Goal: Information Seeking & Learning: Learn about a topic

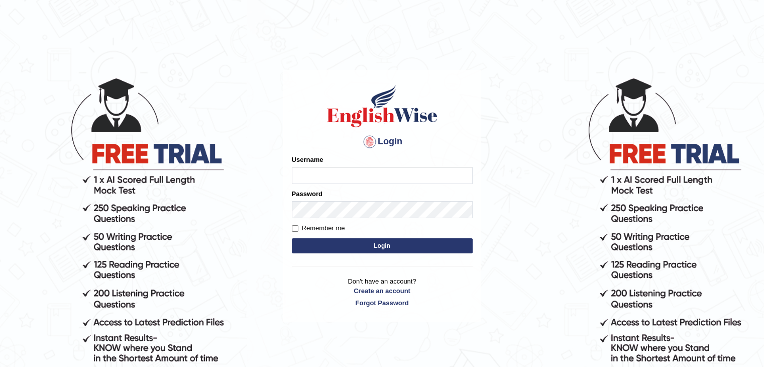
type input "fransikaf"
click at [341, 249] on button "Login" at bounding box center [382, 245] width 181 height 15
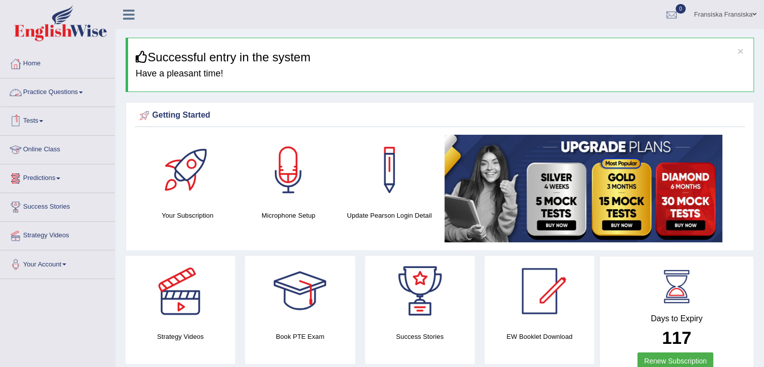
click at [65, 88] on link "Practice Questions" at bounding box center [58, 90] width 115 height 25
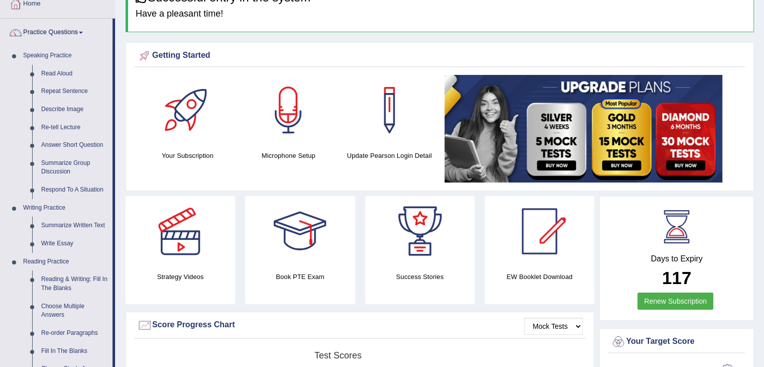
scroll to position [58, 0]
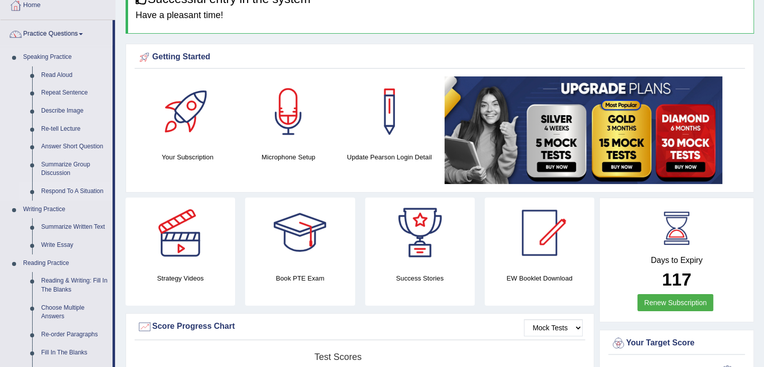
click at [70, 186] on link "Respond To A Situation" at bounding box center [75, 191] width 76 height 18
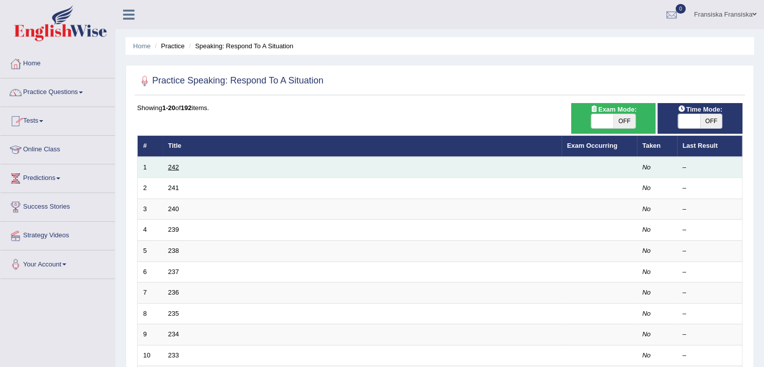
click at [176, 166] on link "242" at bounding box center [173, 167] width 11 height 8
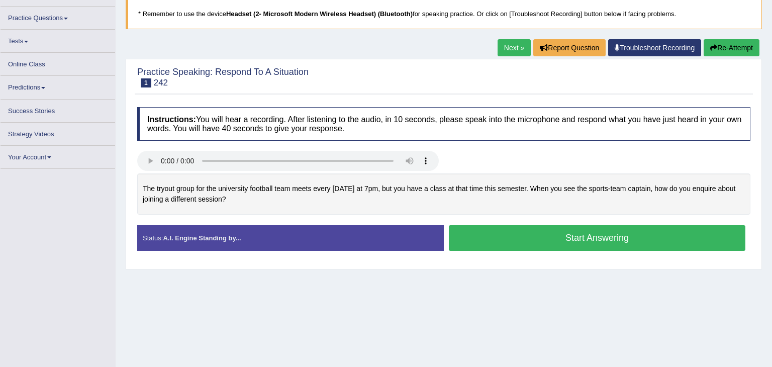
scroll to position [68, 0]
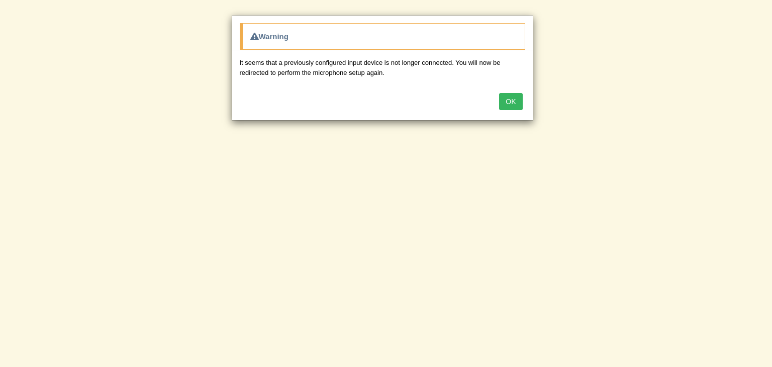
click at [516, 101] on button "OK" at bounding box center [510, 101] width 23 height 17
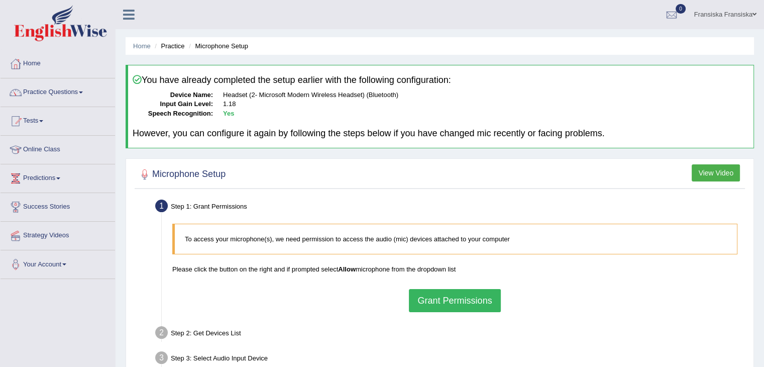
click at [466, 307] on button "Grant Permissions" at bounding box center [454, 300] width 91 height 23
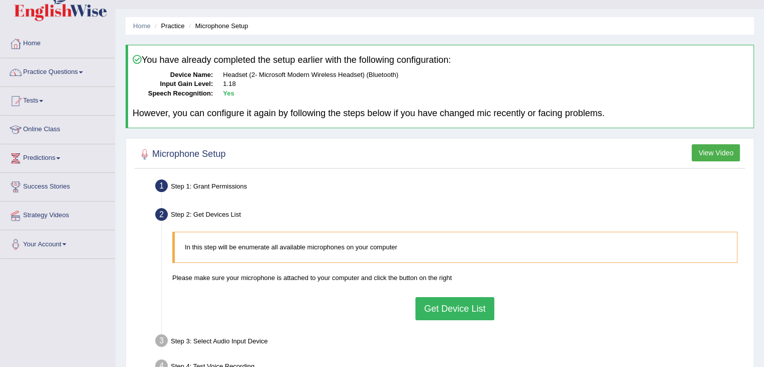
scroll to position [18, 0]
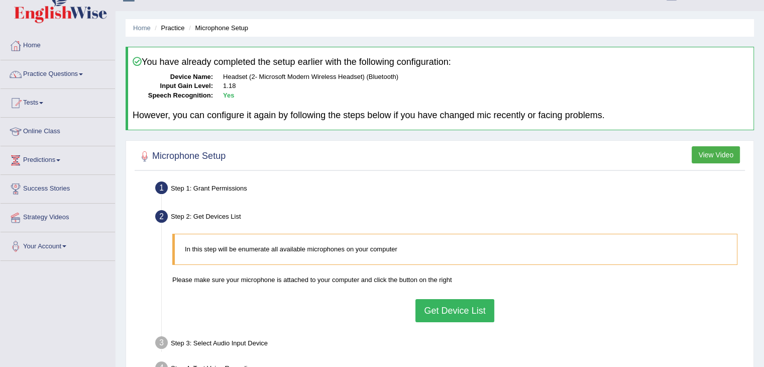
click at [456, 299] on button "Get Device List" at bounding box center [455, 310] width 78 height 23
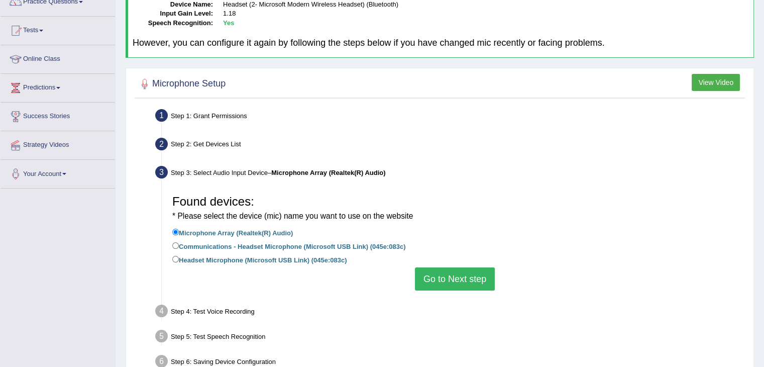
scroll to position [94, 0]
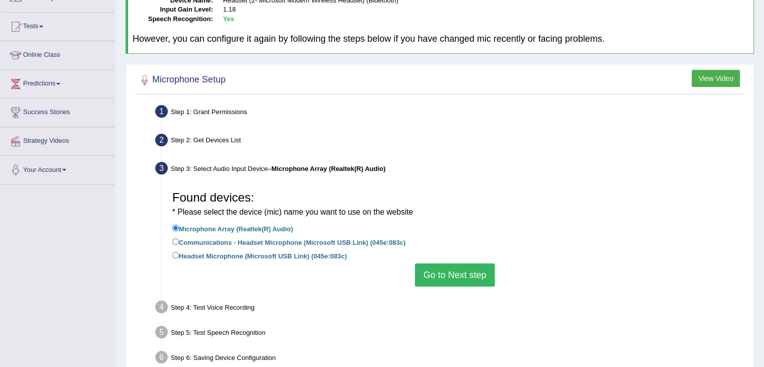
click at [450, 284] on button "Go to Next step" at bounding box center [455, 274] width 80 height 23
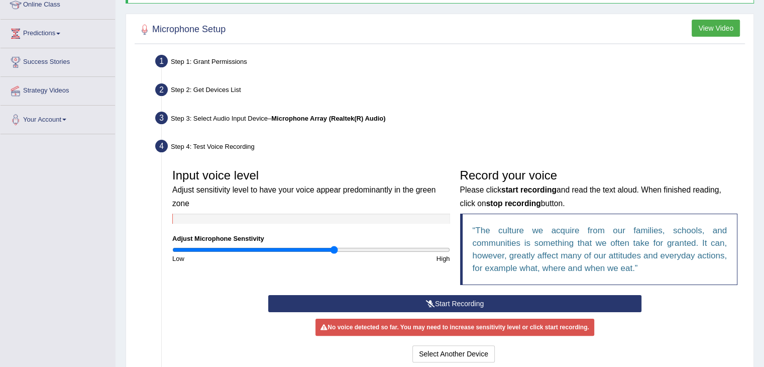
scroll to position [146, 0]
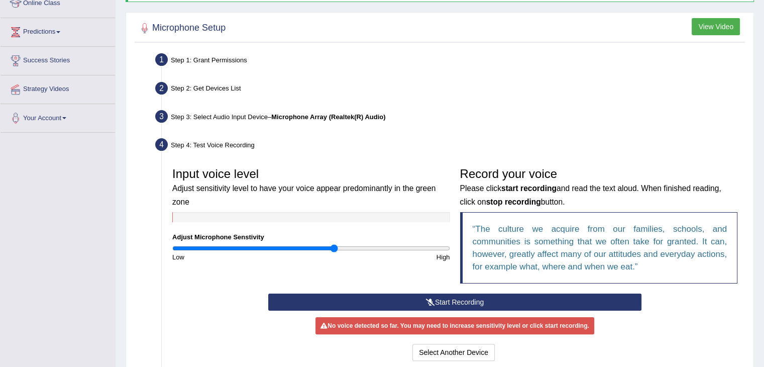
click at [365, 299] on button "Start Recording" at bounding box center [454, 302] width 373 height 17
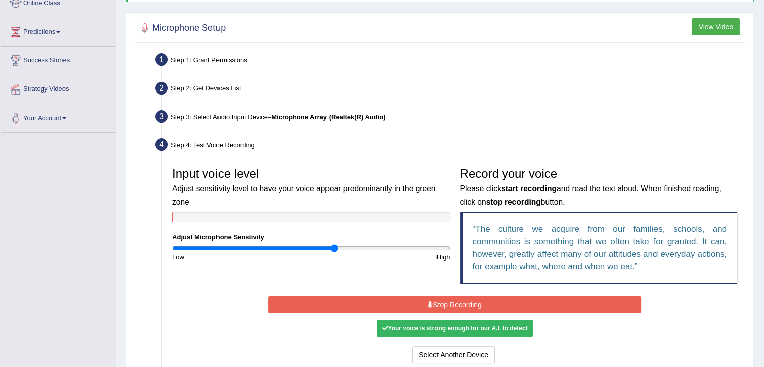
click at [365, 299] on button "Stop Recording" at bounding box center [454, 304] width 373 height 17
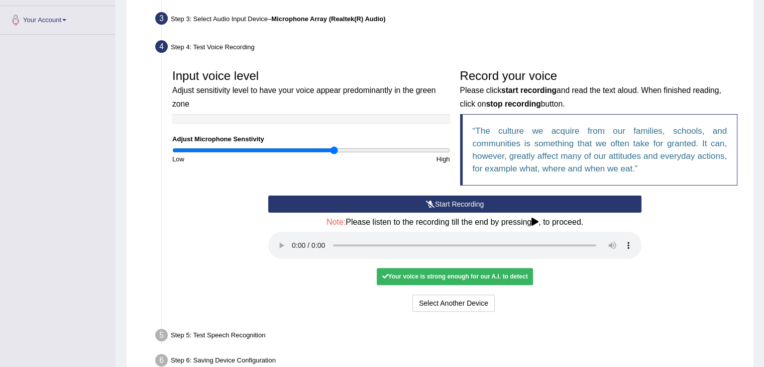
scroll to position [300, 0]
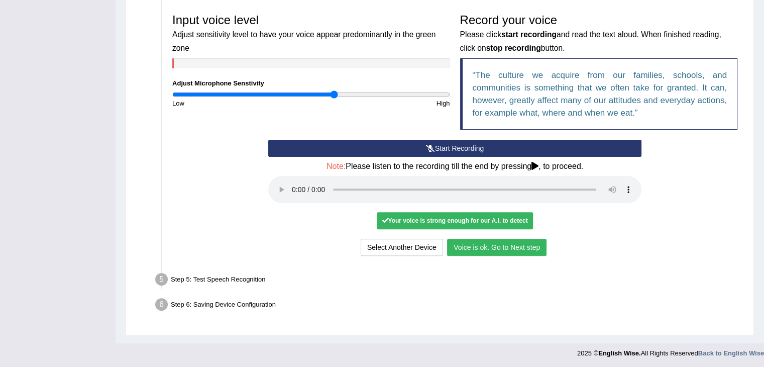
click at [493, 250] on button "Voice is ok. Go to Next step" at bounding box center [497, 247] width 100 height 17
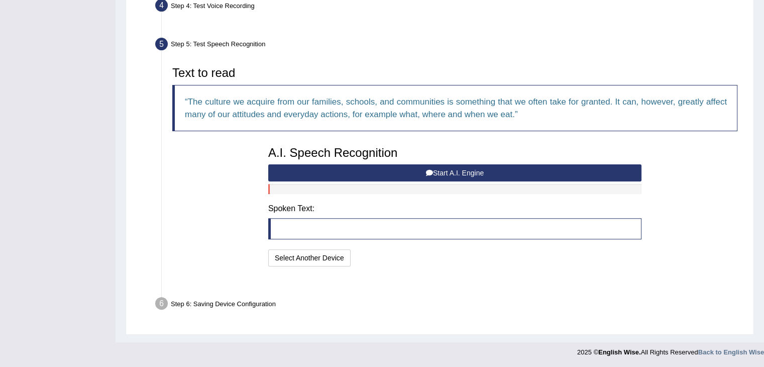
scroll to position [260, 0]
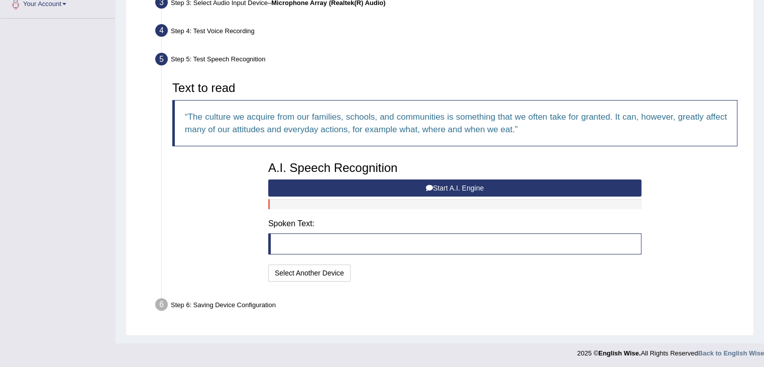
click at [474, 195] on div "A.I. Speech Recognition Start A.I. Engine Stop A.I. Engine Note: Please listen …" at bounding box center [454, 220] width 383 height 128
drag, startPoint x: 474, startPoint y: 195, endPoint x: 471, endPoint y: 187, distance: 8.3
click at [471, 187] on div "A.I. Speech Recognition Start A.I. Engine Stop A.I. Engine Note: Please listen …" at bounding box center [454, 220] width 383 height 128
click at [471, 187] on button "Start A.I. Engine" at bounding box center [454, 187] width 373 height 17
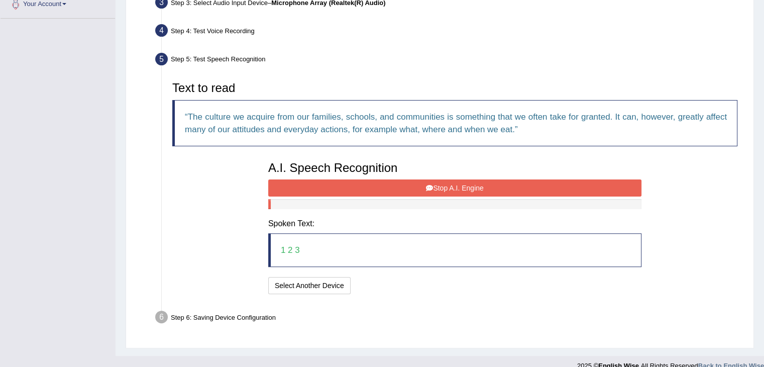
click at [470, 191] on button "Stop A.I. Engine" at bounding box center [454, 187] width 373 height 17
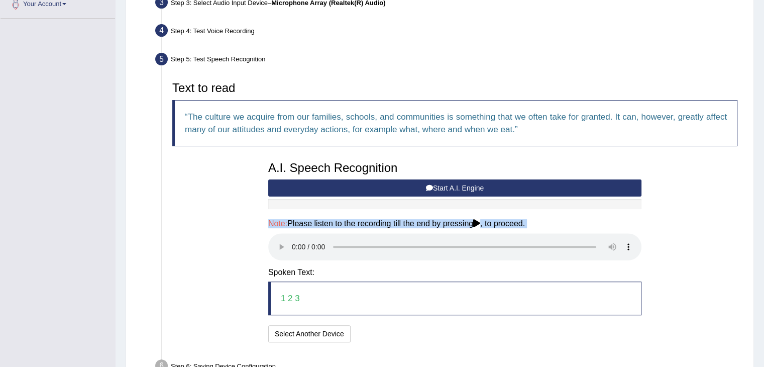
scroll to position [322, 0]
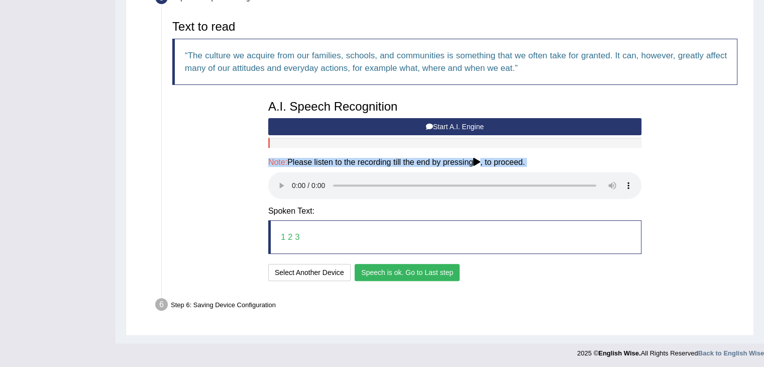
click at [456, 275] on button "Speech is ok. Go to Last step" at bounding box center [407, 272] width 105 height 17
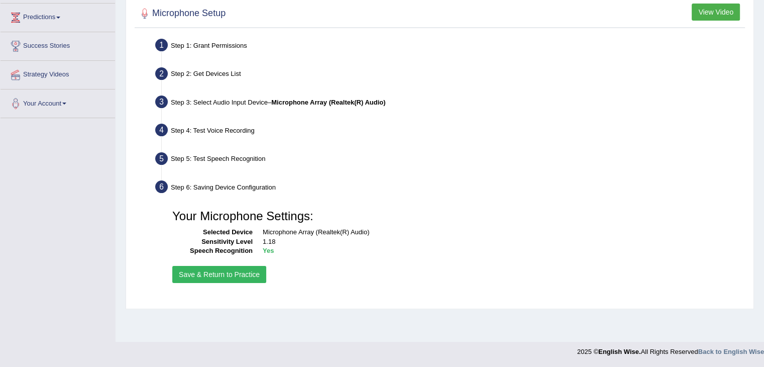
scroll to position [161, 0]
click at [249, 270] on button "Save & Return to Practice" at bounding box center [219, 274] width 94 height 17
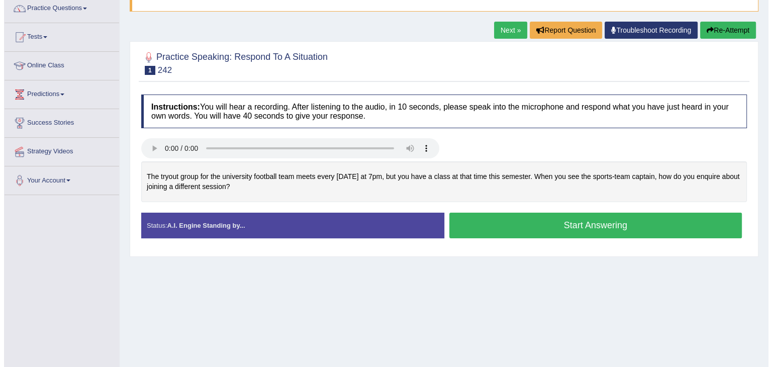
scroll to position [87, 0]
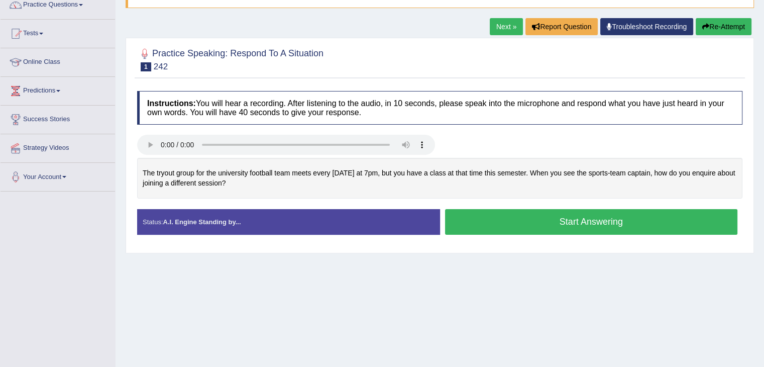
click at [457, 224] on button "Start Answering" at bounding box center [591, 222] width 293 height 26
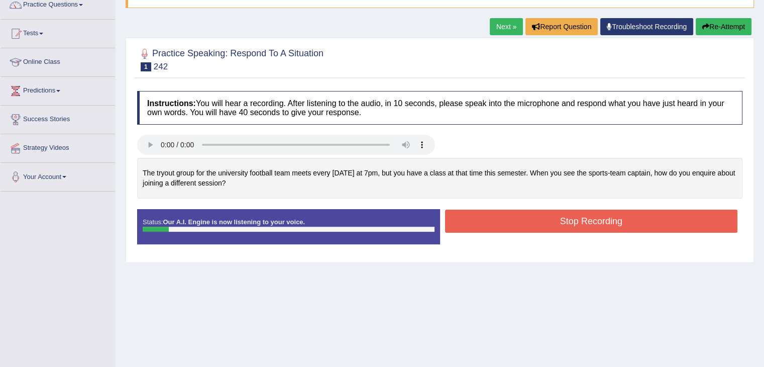
click at [457, 224] on button "Stop Recording" at bounding box center [591, 221] width 293 height 23
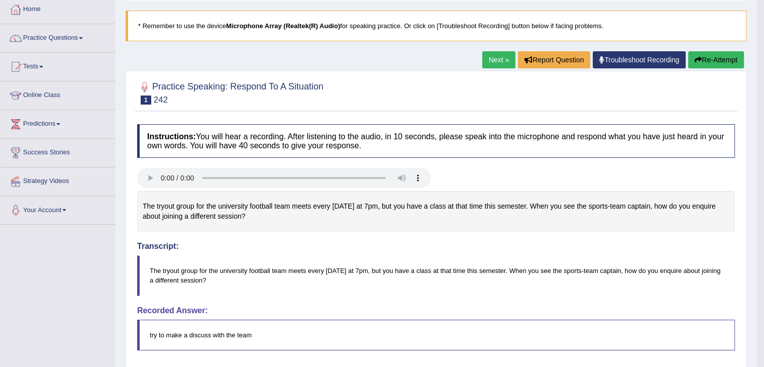
scroll to position [52, 0]
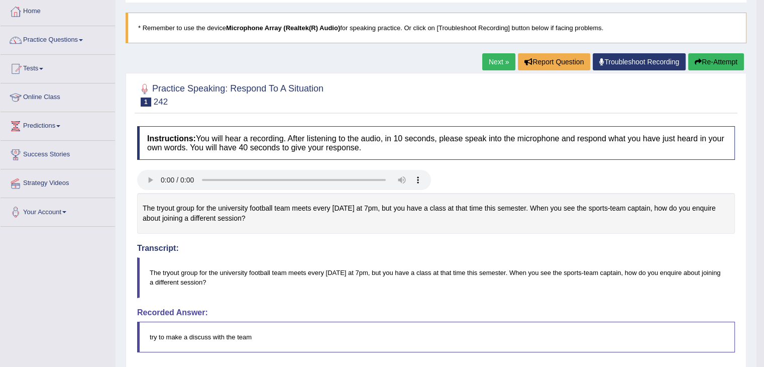
click at [492, 65] on link "Next »" at bounding box center [499, 61] width 33 height 17
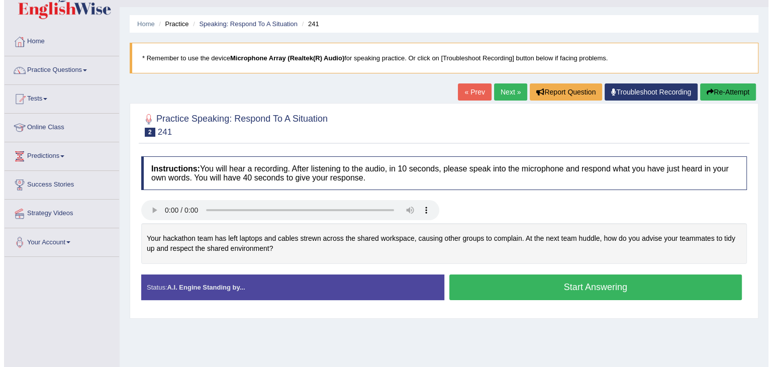
scroll to position [29, 0]
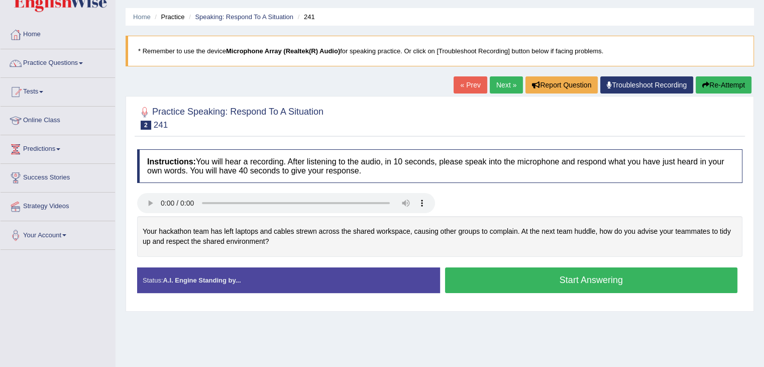
click at [478, 282] on button "Start Answering" at bounding box center [591, 280] width 293 height 26
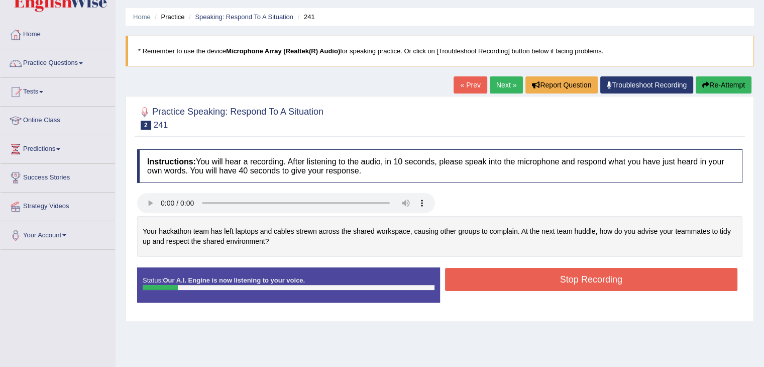
click at [478, 282] on button "Stop Recording" at bounding box center [591, 279] width 293 height 23
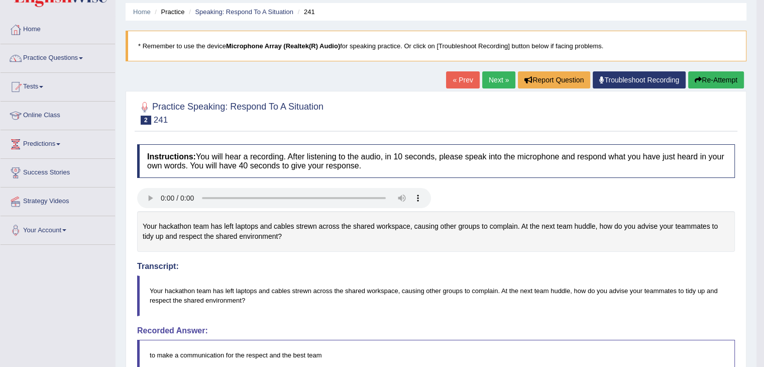
scroll to position [0, 0]
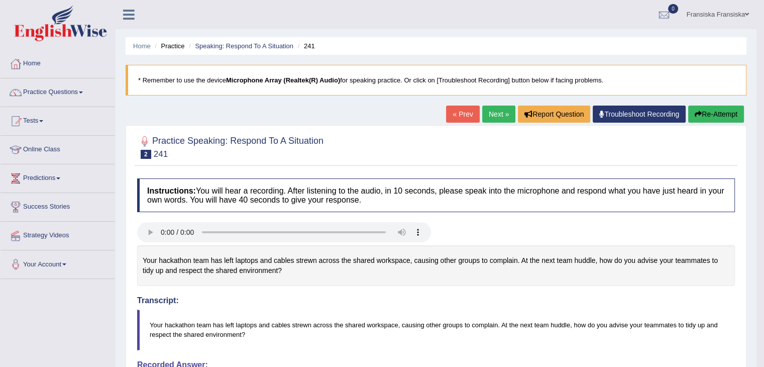
click at [498, 117] on link "Next »" at bounding box center [499, 114] width 33 height 17
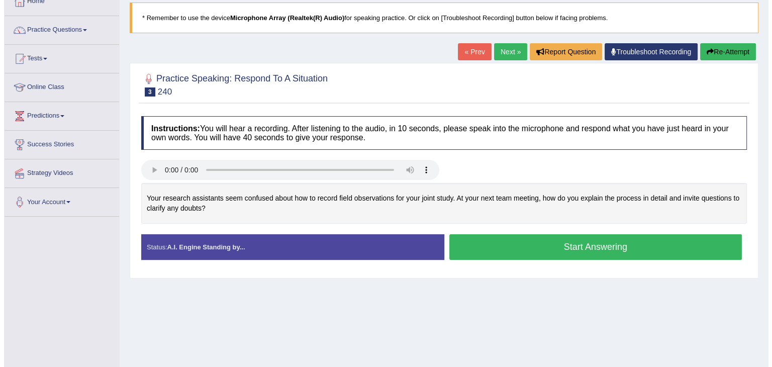
scroll to position [62, 0]
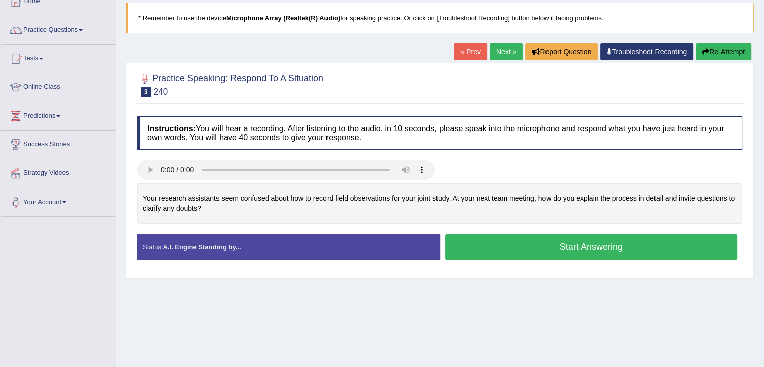
click at [456, 242] on button "Start Answering" at bounding box center [591, 247] width 293 height 26
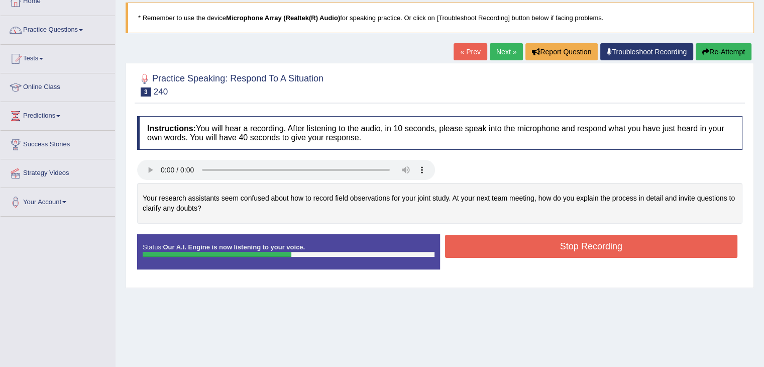
click at [456, 242] on button "Stop Recording" at bounding box center [591, 246] width 293 height 23
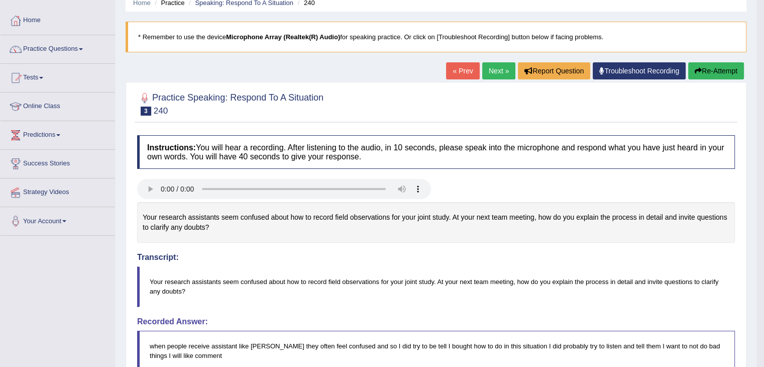
scroll to position [42, 0]
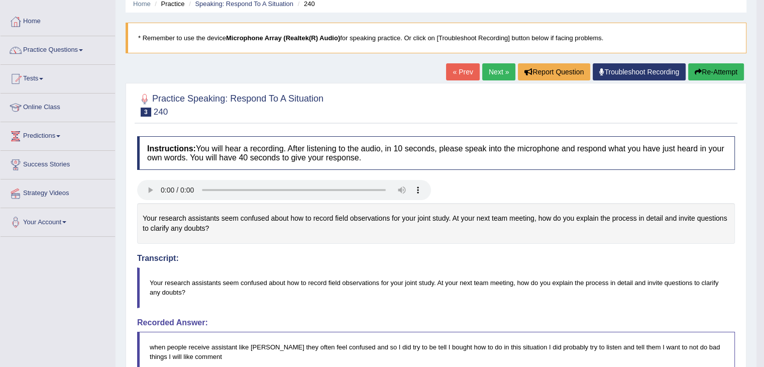
click at [484, 73] on link "Next »" at bounding box center [499, 71] width 33 height 17
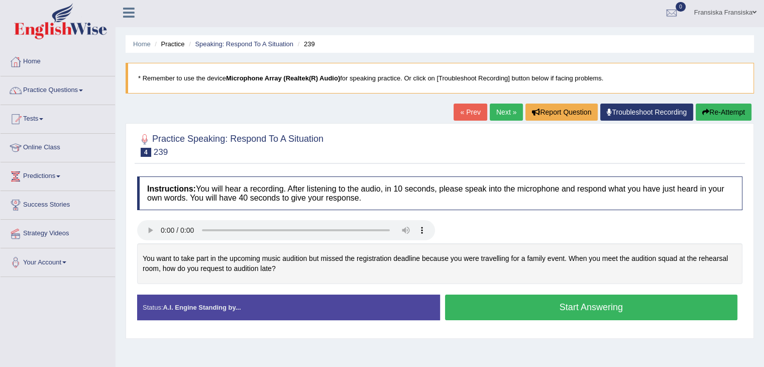
scroll to position [2, 0]
click at [73, 88] on link "Practice Questions" at bounding box center [58, 88] width 115 height 25
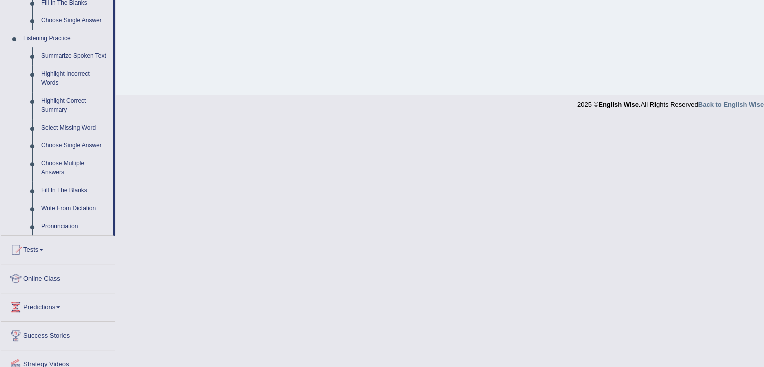
scroll to position [406, 0]
click at [84, 212] on link "Write From Dictation" at bounding box center [75, 211] width 76 height 18
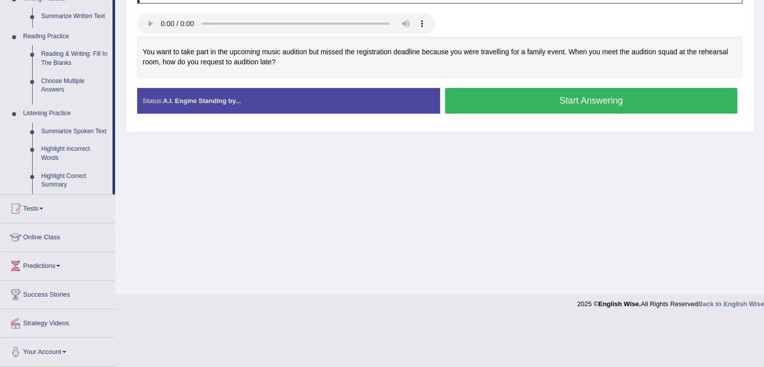
scroll to position [161, 0]
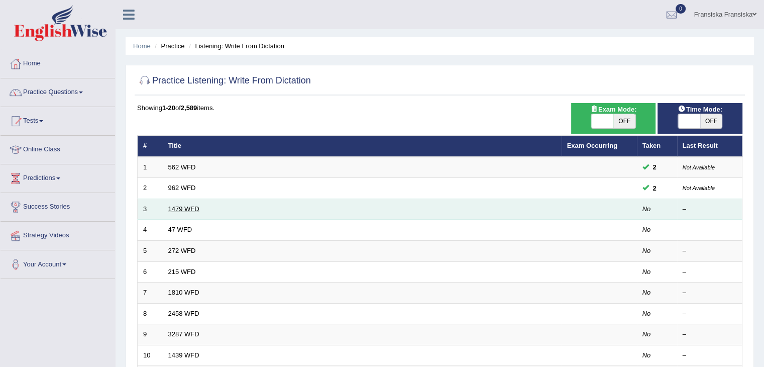
click at [177, 208] on link "1479 WFD" at bounding box center [183, 209] width 31 height 8
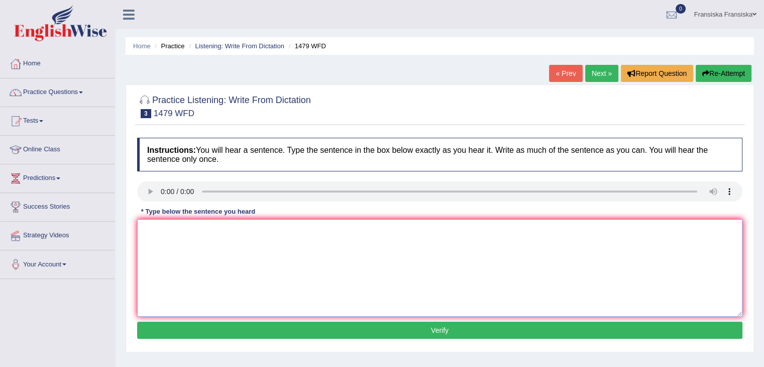
click at [174, 221] on textarea at bounding box center [440, 268] width 606 height 98
type textarea "t"
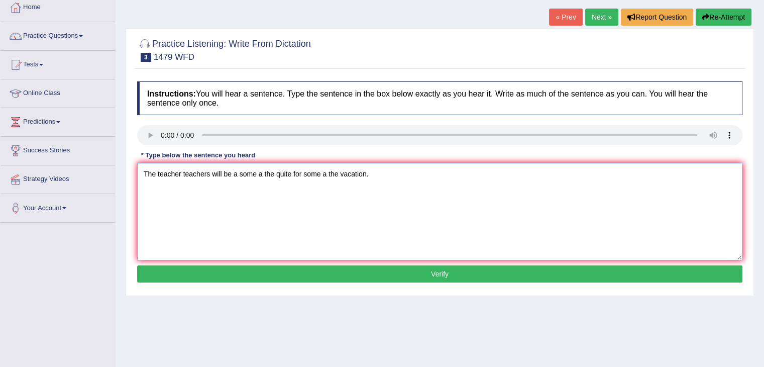
scroll to position [62, 0]
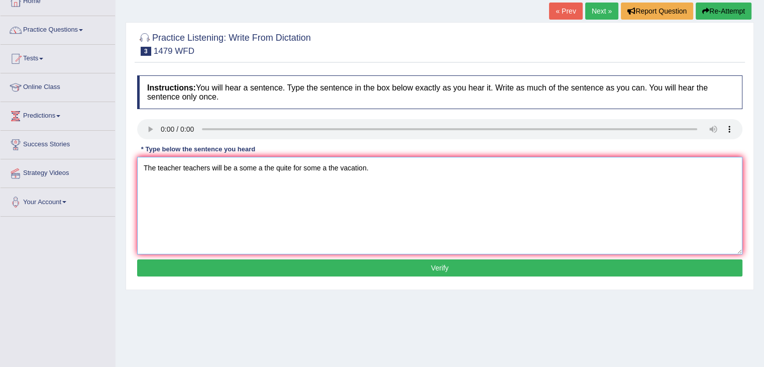
type textarea "The teacher teachers will be a some a the quite for some a the vacation."
click at [189, 271] on button "Verify" at bounding box center [440, 267] width 606 height 17
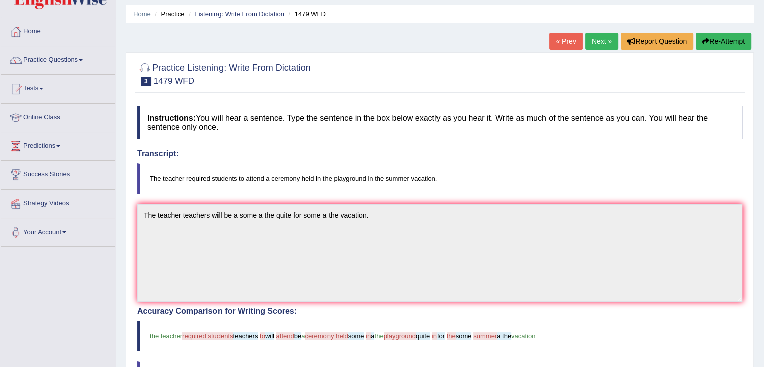
scroll to position [22, 0]
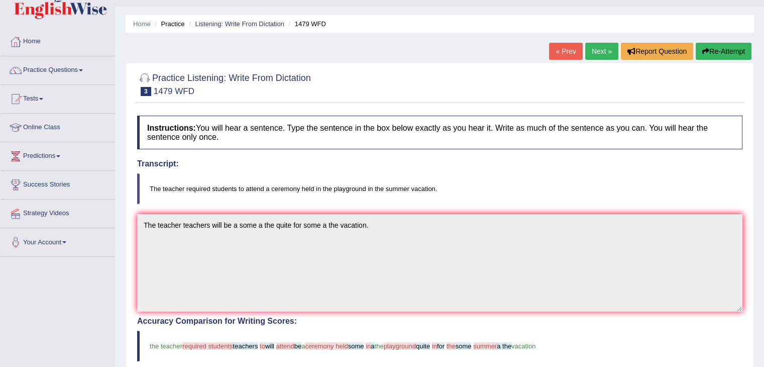
click at [603, 54] on link "Next »" at bounding box center [602, 51] width 33 height 17
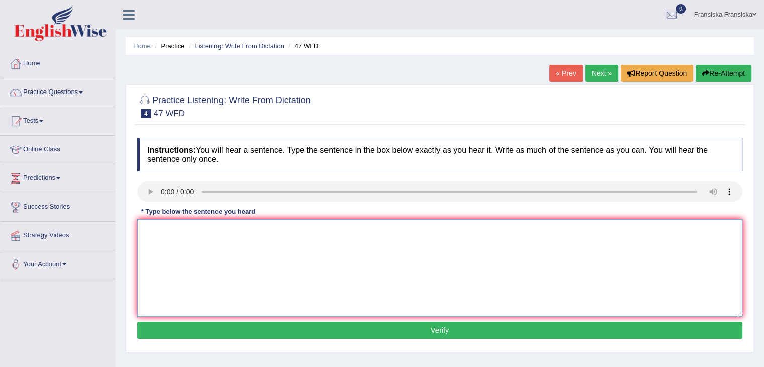
click at [175, 233] on textarea at bounding box center [440, 268] width 606 height 98
type textarea "t"
click at [165, 230] on textarea "Too to drop" at bounding box center [440, 268] width 606 height 98
click at [207, 237] on textarea "Too to two drop" at bounding box center [440, 268] width 606 height 98
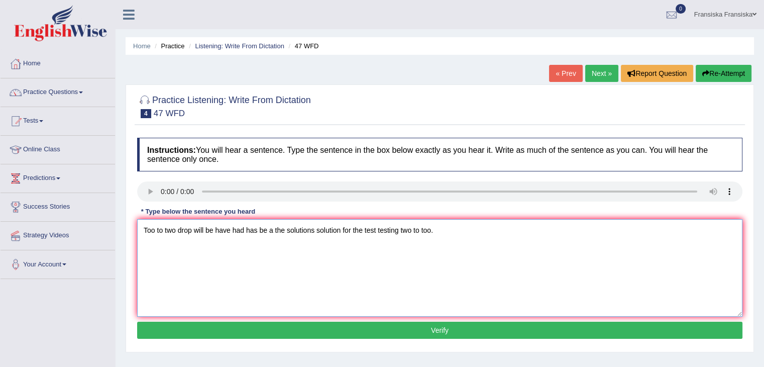
type textarea "Too to two drop will be have had has be a the solutions solution for the test t…"
click at [279, 323] on button "Verify" at bounding box center [440, 330] width 606 height 17
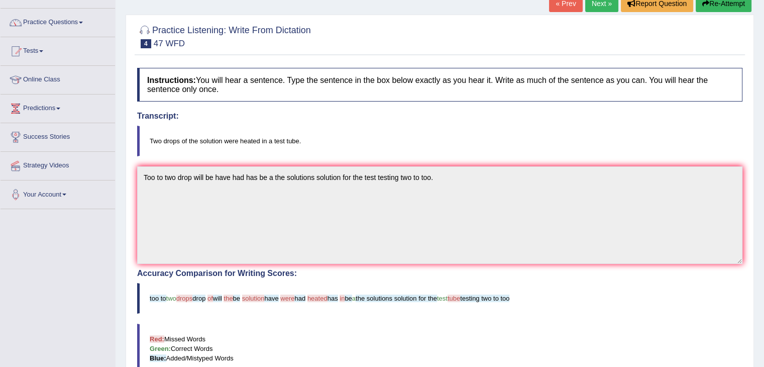
scroll to position [70, 0]
click at [279, 323] on blockquote "Red: Missed Words Green: Correct Words Blue: Added/Mistyped Words" at bounding box center [440, 348] width 606 height 50
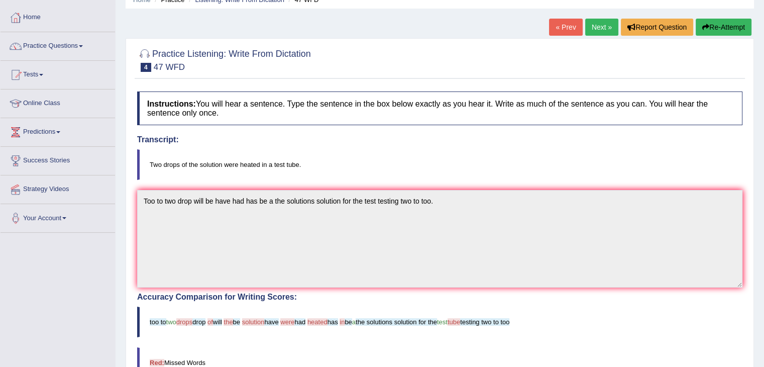
scroll to position [36, 0]
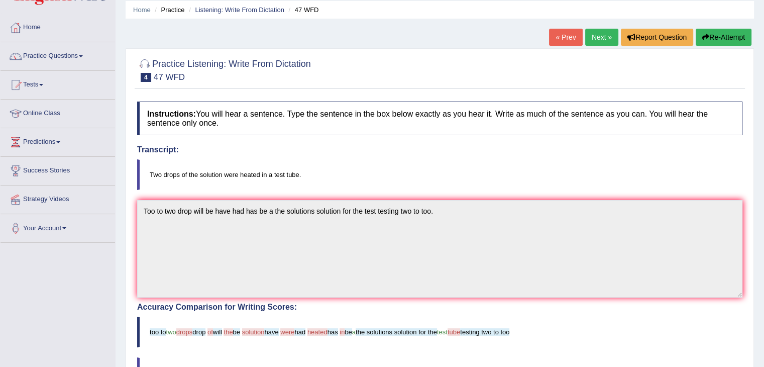
click at [595, 36] on link "Next »" at bounding box center [602, 37] width 33 height 17
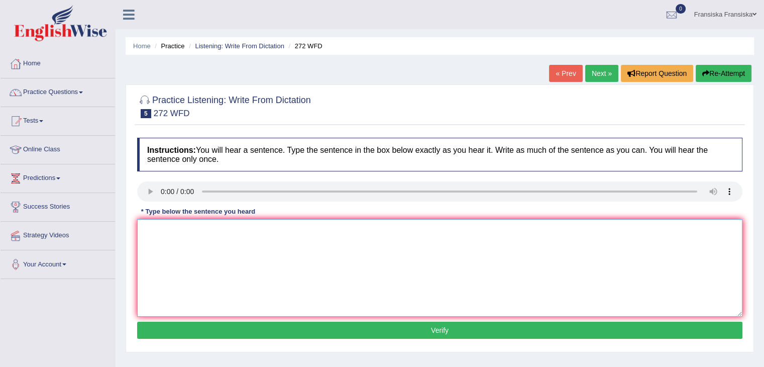
click at [197, 270] on textarea at bounding box center [440, 268] width 606 height 98
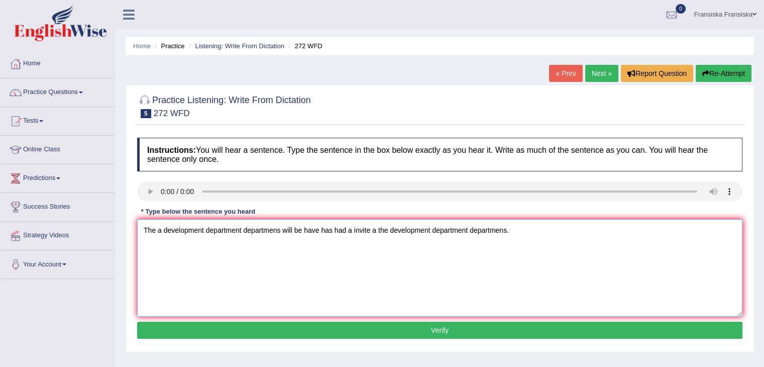
type textarea "The a development department departmens will be have has had a invite a the dev…"
click at [352, 336] on button "Verify" at bounding box center [440, 330] width 606 height 17
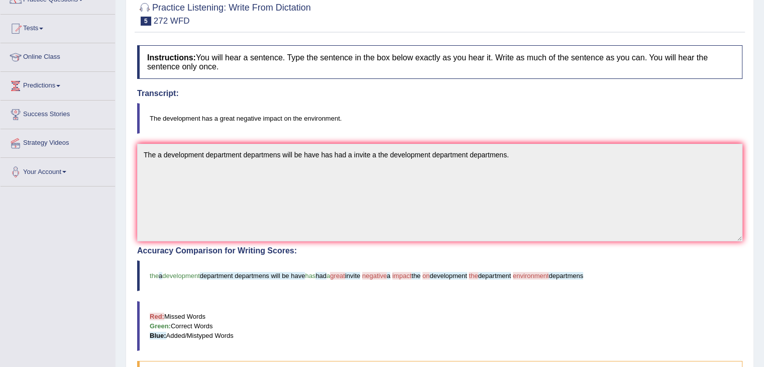
scroll to position [90, 0]
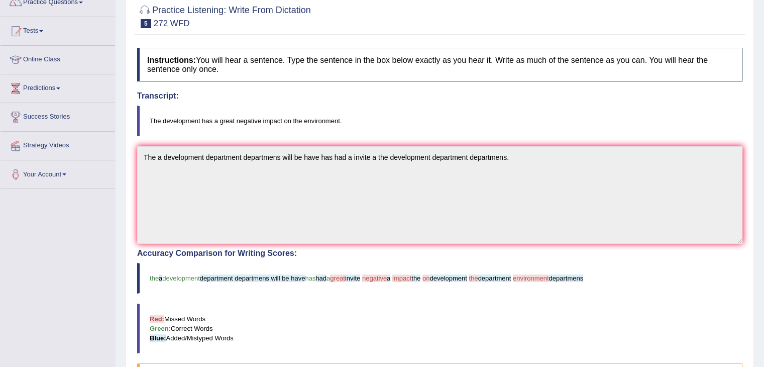
click at [352, 336] on blockquote "Red: Missed Words Green: Correct Words Blue: Added/Mistyped Words" at bounding box center [440, 329] width 606 height 50
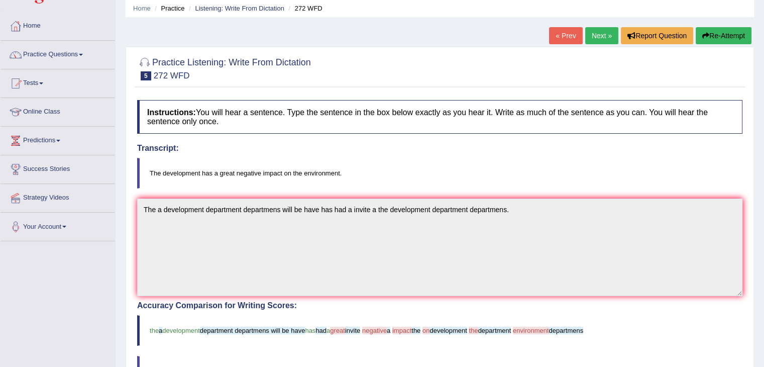
scroll to position [32, 0]
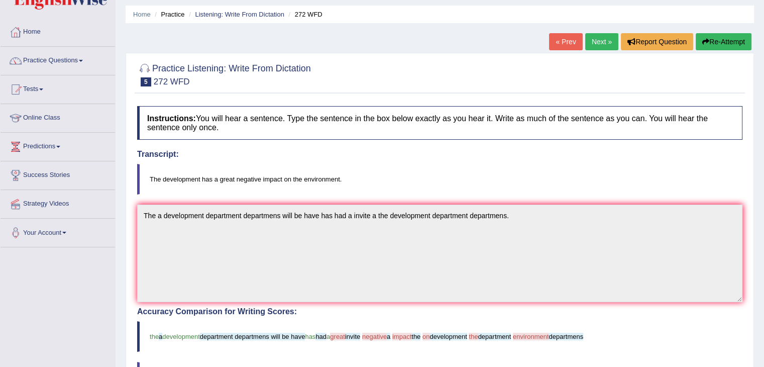
click at [597, 35] on link "Next »" at bounding box center [602, 41] width 33 height 17
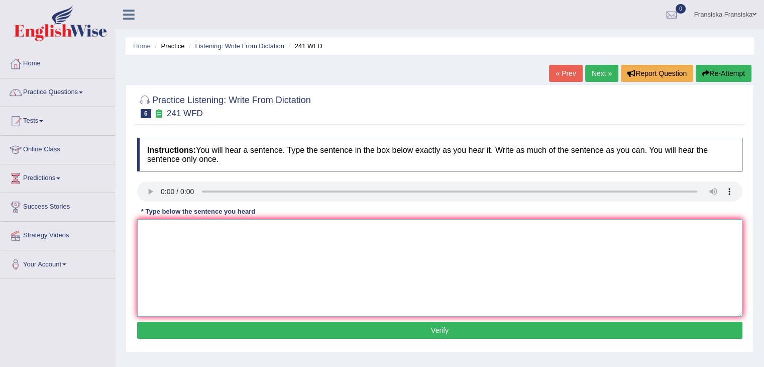
click at [193, 257] on textarea at bounding box center [440, 268] width 606 height 98
click at [348, 232] on textarea "Please check in your information for the coming come in the office on time." at bounding box center [440, 268] width 606 height 98
type textarea "Please check in your information for the coming come in the office a on time."
click at [354, 329] on button "Verify" at bounding box center [440, 330] width 606 height 17
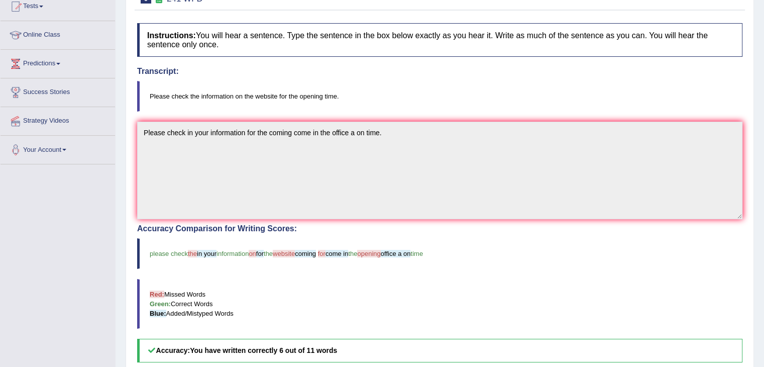
scroll to position [12, 0]
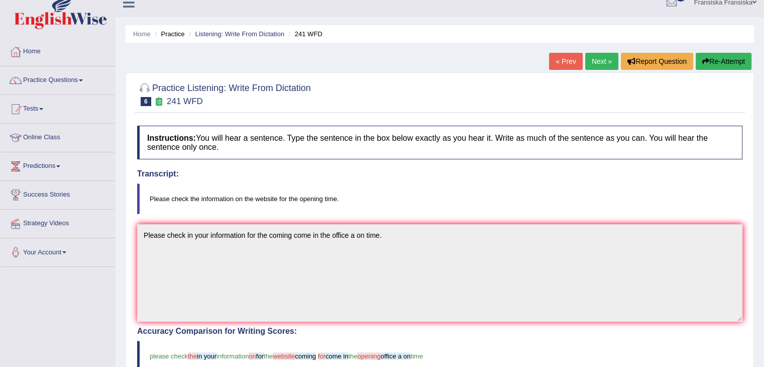
click at [594, 60] on link "Next »" at bounding box center [602, 61] width 33 height 17
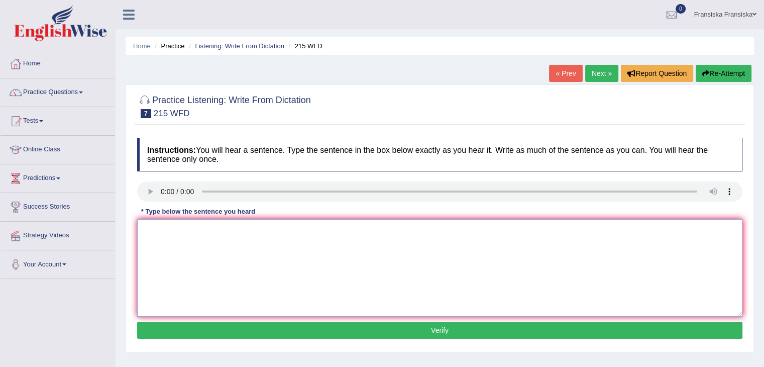
click at [199, 246] on textarea at bounding box center [440, 268] width 606 height 98
click at [231, 233] on textarea "Sign your everywhere like isa today" at bounding box center [440, 268] width 606 height 98
click at [264, 230] on textarea "Sign your everywhere like is a today" at bounding box center [440, 268] width 606 height 98
click at [161, 228] on textarea "Sign your everywhere like is a today." at bounding box center [440, 268] width 606 height 98
type textarea "Sign in your everywhere like is a today."
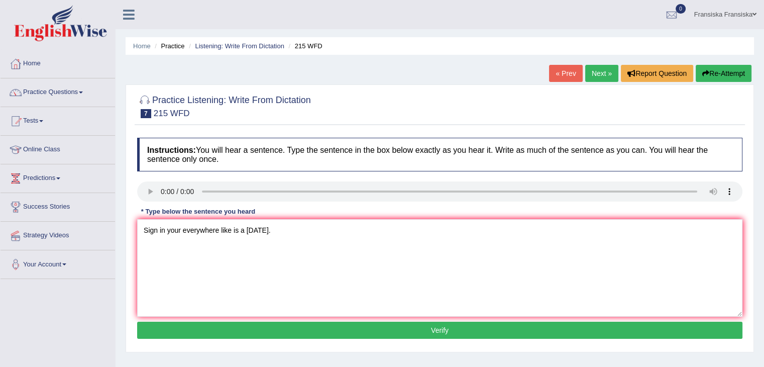
click at [238, 331] on button "Verify" at bounding box center [440, 330] width 606 height 17
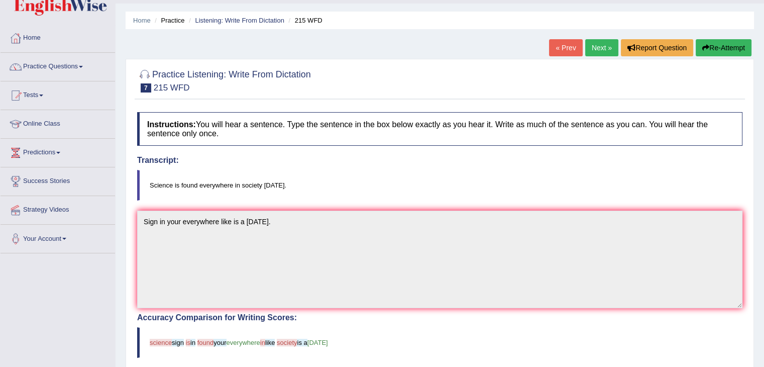
scroll to position [24, 0]
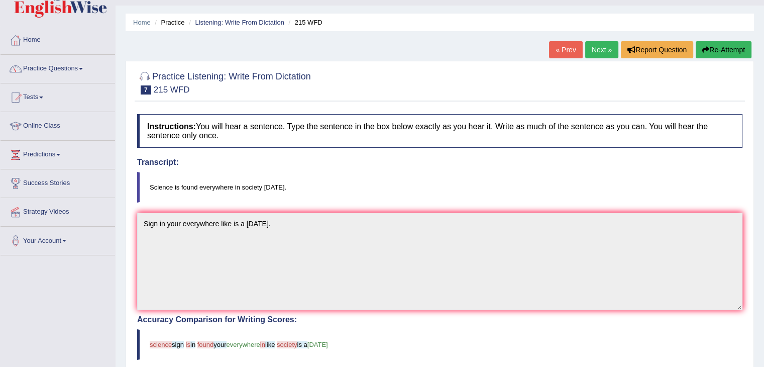
click at [601, 37] on div "Home Practice Listening: Write From Dictation 215 WFD « Prev Next » Report Ques…" at bounding box center [440, 289] width 649 height 626
click at [604, 50] on link "Next »" at bounding box center [602, 49] width 33 height 17
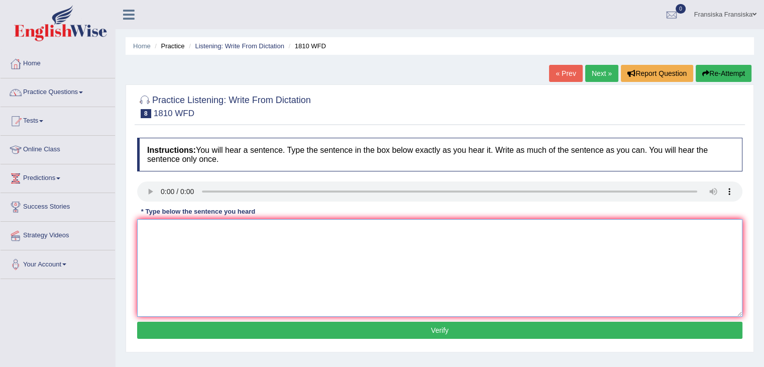
click at [184, 268] on textarea at bounding box center [440, 268] width 606 height 98
type textarea "U"
type textarea "You can borrow e book books in for library in anytime anytimes."
click at [233, 326] on button "Verify" at bounding box center [440, 330] width 606 height 17
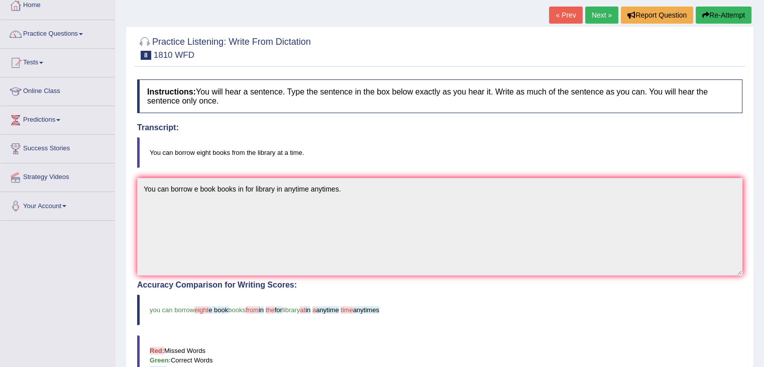
scroll to position [58, 0]
click at [233, 326] on div "Accuracy Comparison for Writing Scores: you can borrow eight e book books from …" at bounding box center [440, 349] width 606 height 138
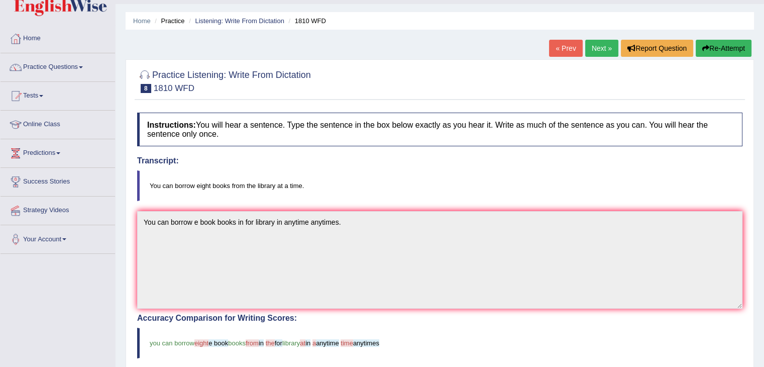
scroll to position [24, 0]
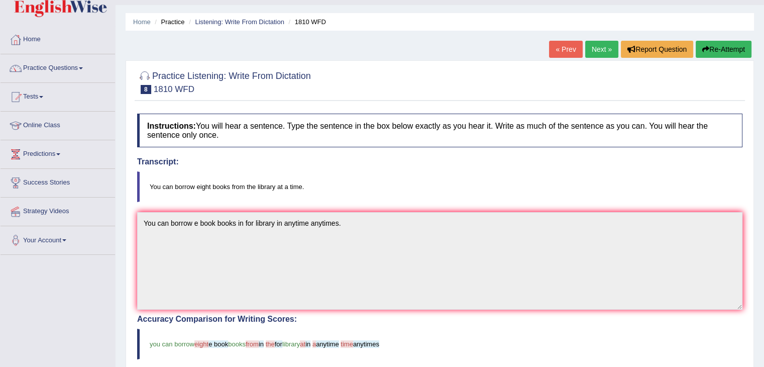
click at [588, 48] on link "Next »" at bounding box center [602, 49] width 33 height 17
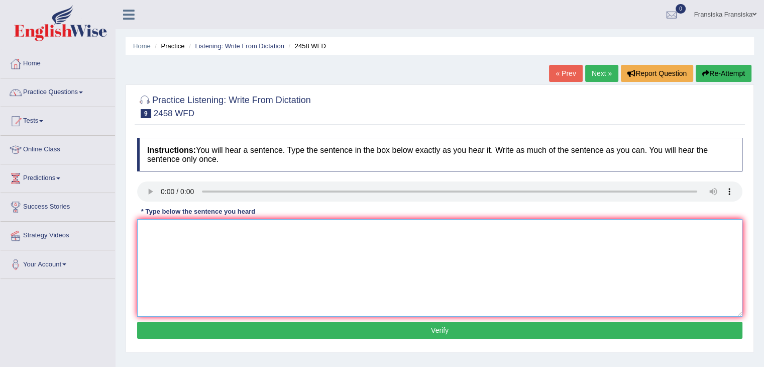
click at [239, 311] on textarea at bounding box center [440, 268] width 606 height 98
type textarea "course is in any question and the grow grows in every year years."
click at [300, 341] on div "Instructions: You will hear a sentence. Type the sentence in the box below exac…" at bounding box center [440, 240] width 611 height 214
click at [298, 336] on button "Verify" at bounding box center [440, 330] width 606 height 17
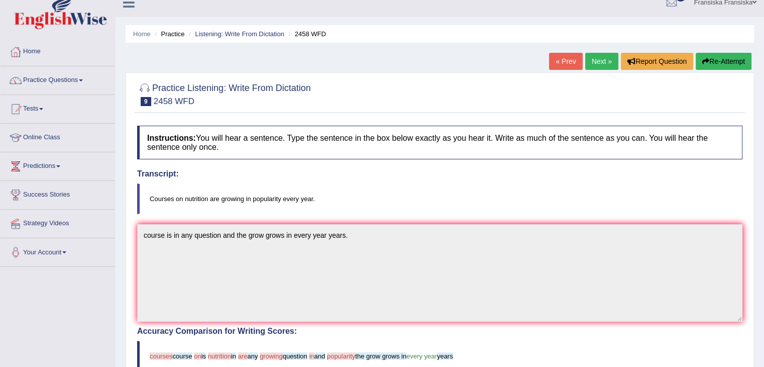
scroll to position [8, 0]
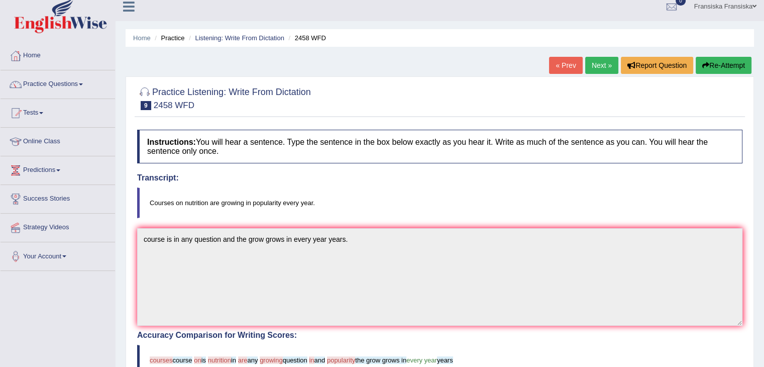
click at [598, 66] on link "Next »" at bounding box center [602, 65] width 33 height 17
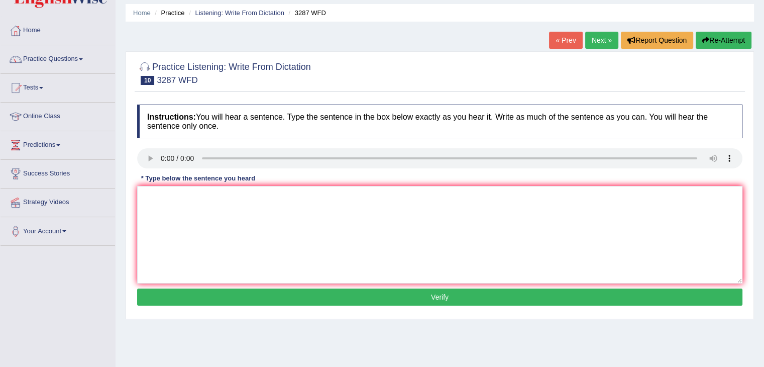
scroll to position [44, 0]
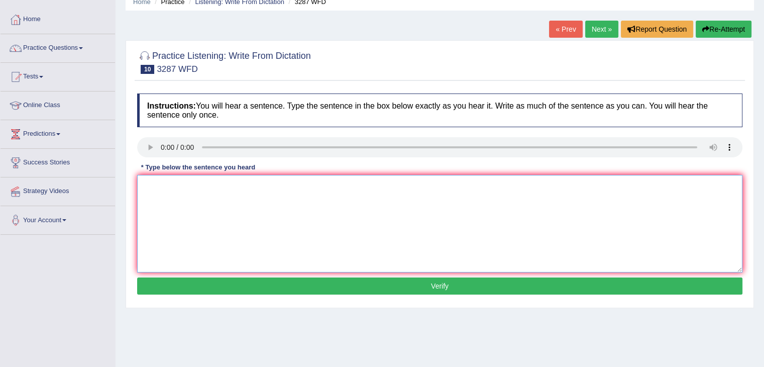
click at [174, 175] on textarea at bounding box center [440, 224] width 606 height 98
click at [302, 187] on textarea "And the new art arts will be come in [GEOGRAPHIC_DATA] from last week." at bounding box center [440, 224] width 606 height 98
type textarea "And the new art arts will be come in [GEOGRAPHIC_DATA] from last week."
click at [294, 279] on button "Verify" at bounding box center [440, 285] width 606 height 17
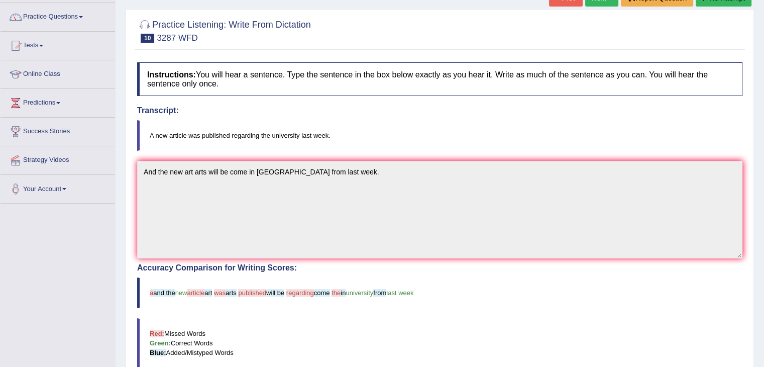
scroll to position [68, 0]
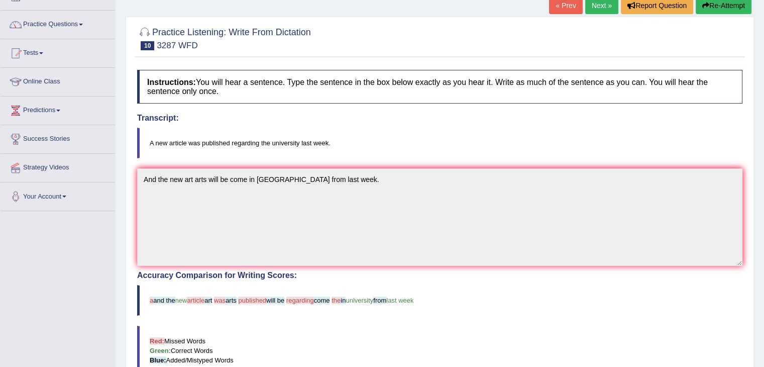
click at [603, 8] on link "Next »" at bounding box center [602, 5] width 33 height 17
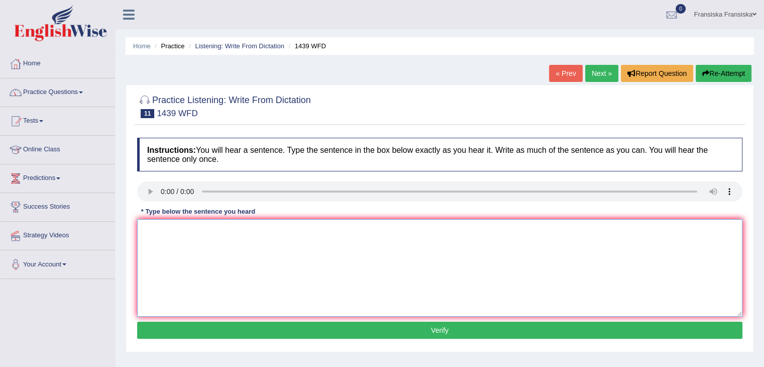
click at [175, 228] on textarea at bounding box center [440, 268] width 606 height 98
type textarea "The fashion fashions book books just pay paying in the a counter."
click at [217, 328] on button "Verify" at bounding box center [440, 330] width 606 height 17
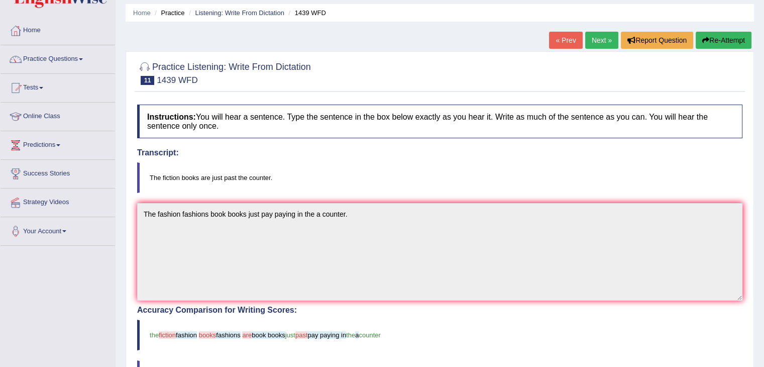
scroll to position [32, 0]
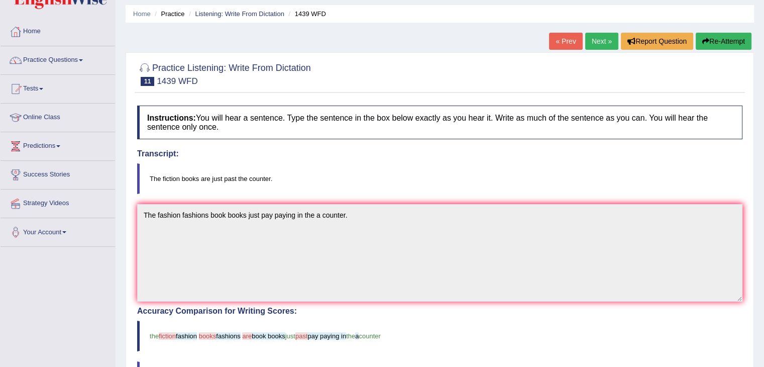
click at [597, 37] on link "Next »" at bounding box center [602, 41] width 33 height 17
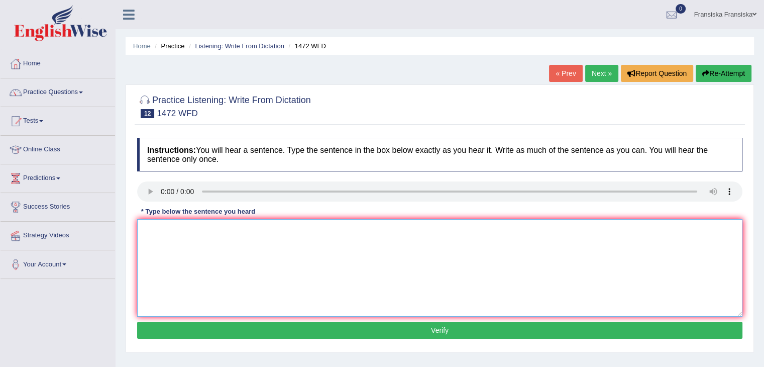
click at [173, 228] on textarea at bounding box center [440, 268] width 606 height 98
type textarea "t"
type textarea "The logo government just has had have in the development."
click at [260, 326] on button "Verify" at bounding box center [440, 330] width 606 height 17
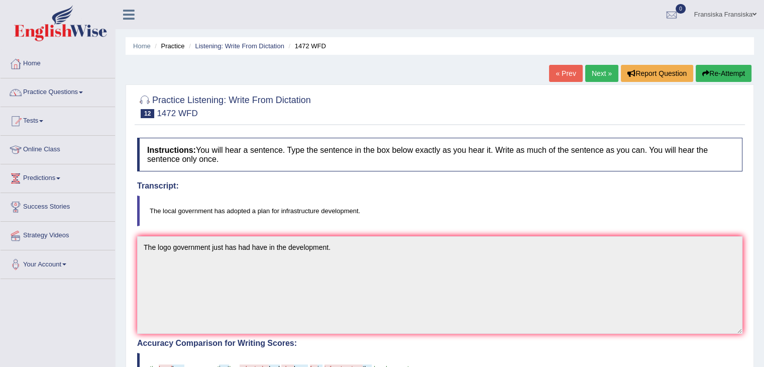
click at [607, 71] on link "Next »" at bounding box center [602, 73] width 33 height 17
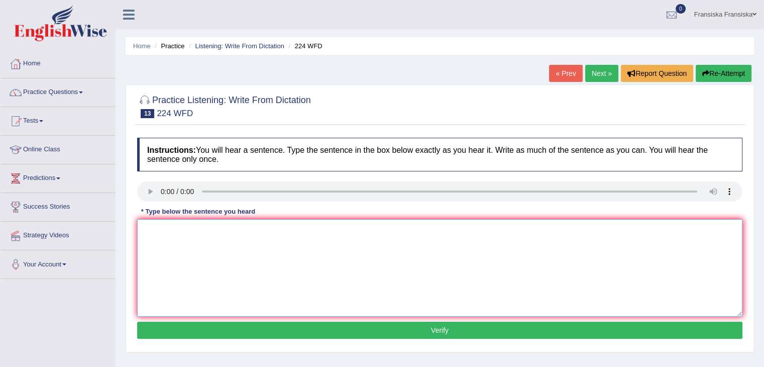
click at [186, 233] on textarea at bounding box center [440, 268] width 606 height 98
click at [314, 228] on textarea "In the winter it the get hard, but it the warm still need a heater." at bounding box center [440, 268] width 606 height 98
type textarea "In the winter it the get hard, but it the warm still need a the heater."
click at [323, 326] on button "Verify" at bounding box center [440, 330] width 606 height 17
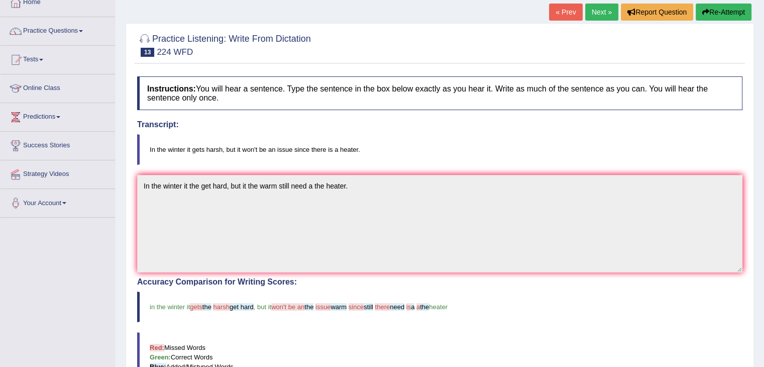
scroll to position [48, 0]
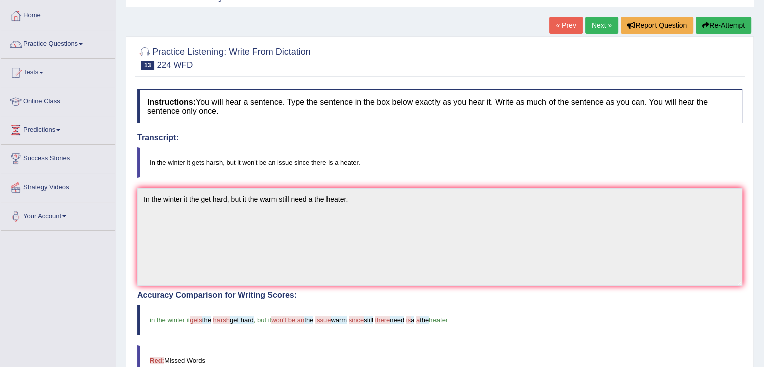
click at [601, 28] on link "Next »" at bounding box center [602, 25] width 33 height 17
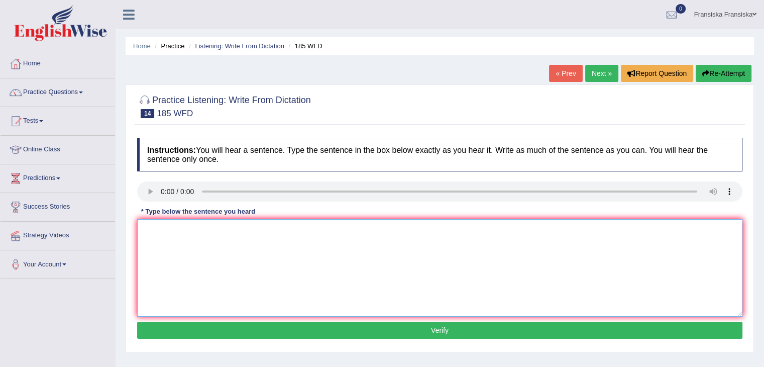
click at [155, 252] on textarea at bounding box center [440, 268] width 606 height 98
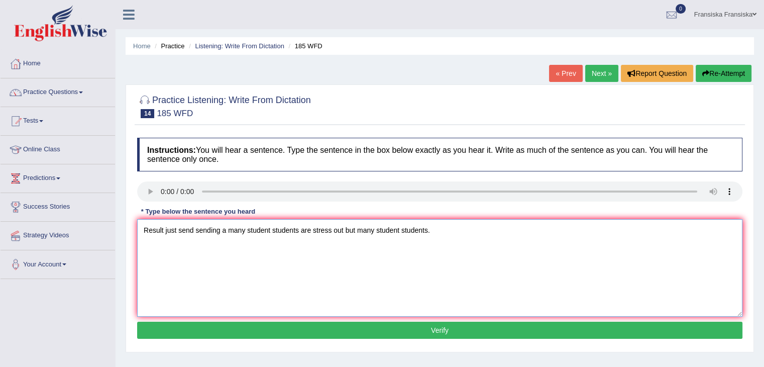
type textarea "Result just send sending a many student students are stress out but many studen…"
click at [301, 324] on button "Verify" at bounding box center [440, 330] width 606 height 17
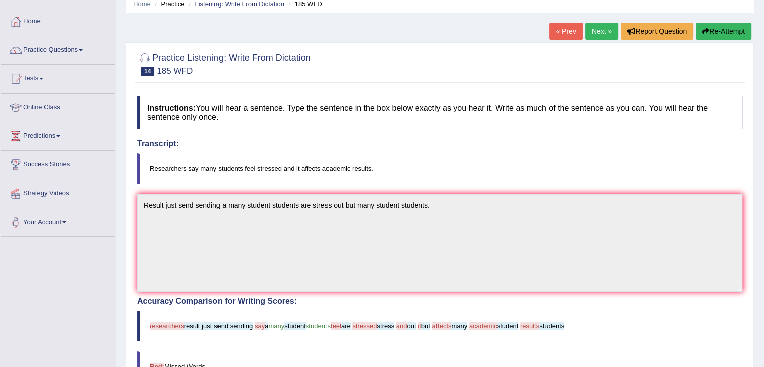
scroll to position [42, 0]
click at [301, 324] on span "student" at bounding box center [295, 326] width 22 height 8
click at [598, 28] on link "Next »" at bounding box center [602, 31] width 33 height 17
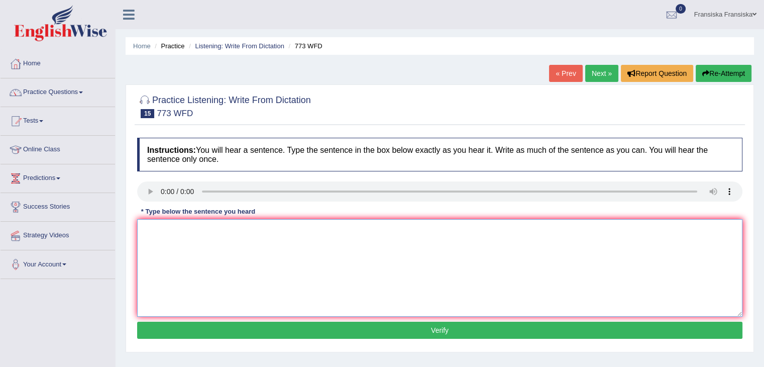
click at [186, 235] on textarea at bounding box center [440, 268] width 606 height 98
type textarea "Gravity is the sector but possible to a the."
click at [277, 326] on button "Verify" at bounding box center [440, 330] width 606 height 17
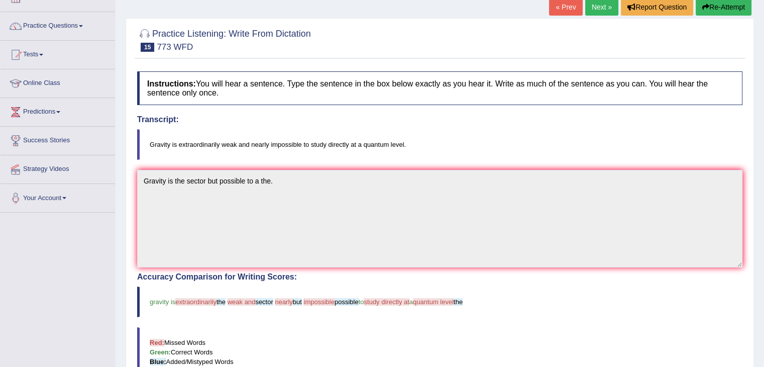
scroll to position [67, 0]
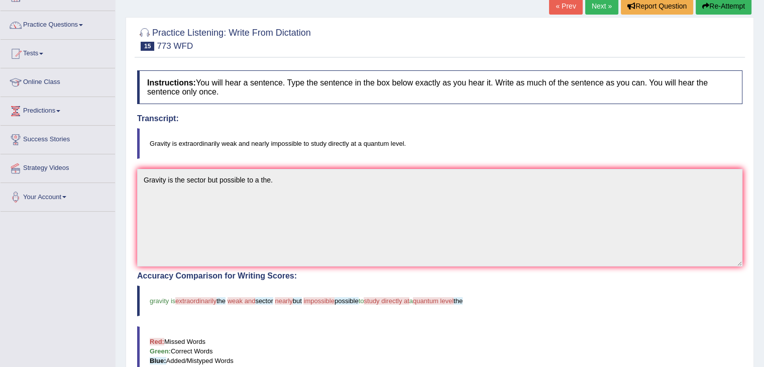
click at [600, 3] on link "Next »" at bounding box center [602, 5] width 33 height 17
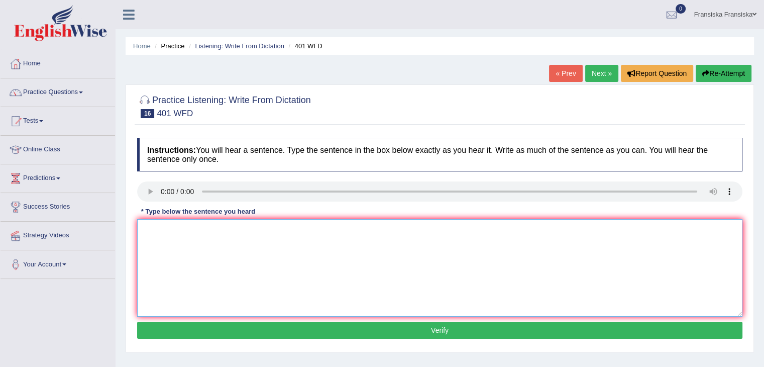
click at [187, 250] on textarea at bounding box center [440, 268] width 606 height 98
type textarea "T"
type textarea "student students level are high demand residents resident is come warm time."
click at [223, 332] on button "Verify" at bounding box center [440, 330] width 606 height 17
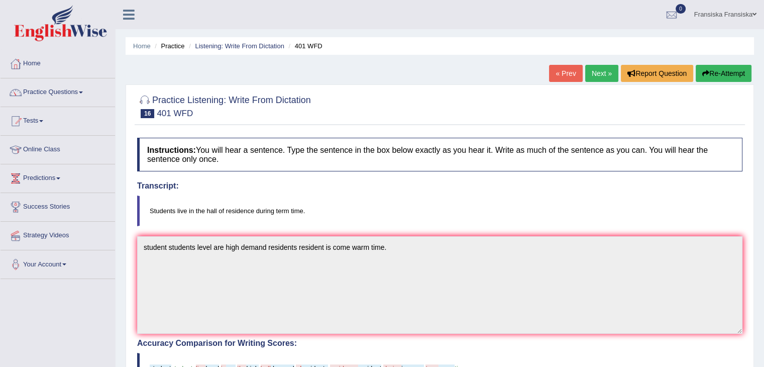
scroll to position [1, 0]
